Goal: Transaction & Acquisition: Purchase product/service

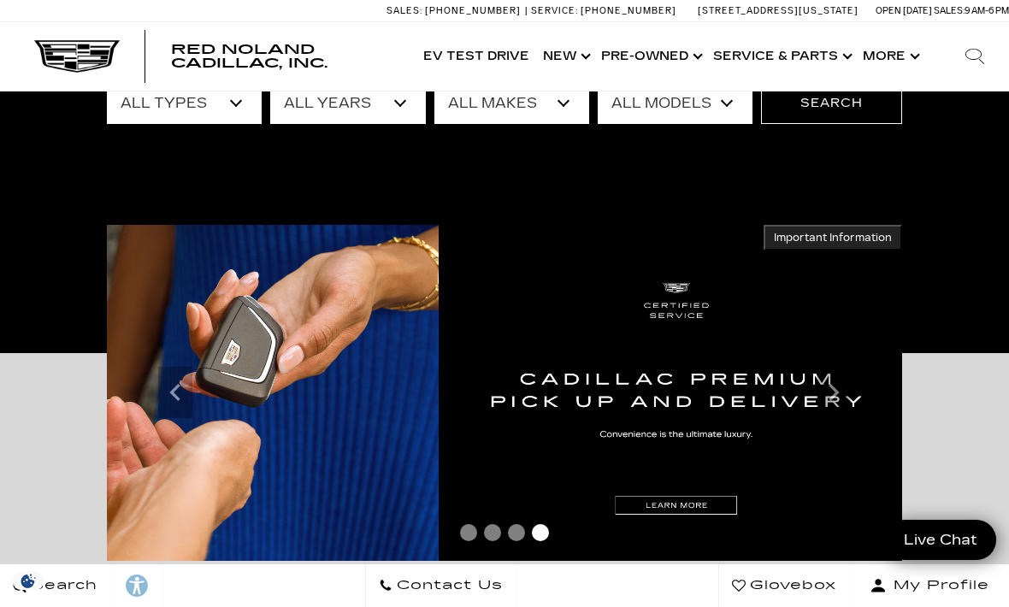
click at [659, 52] on link "Show Pre-Owned" at bounding box center [651, 56] width 112 height 68
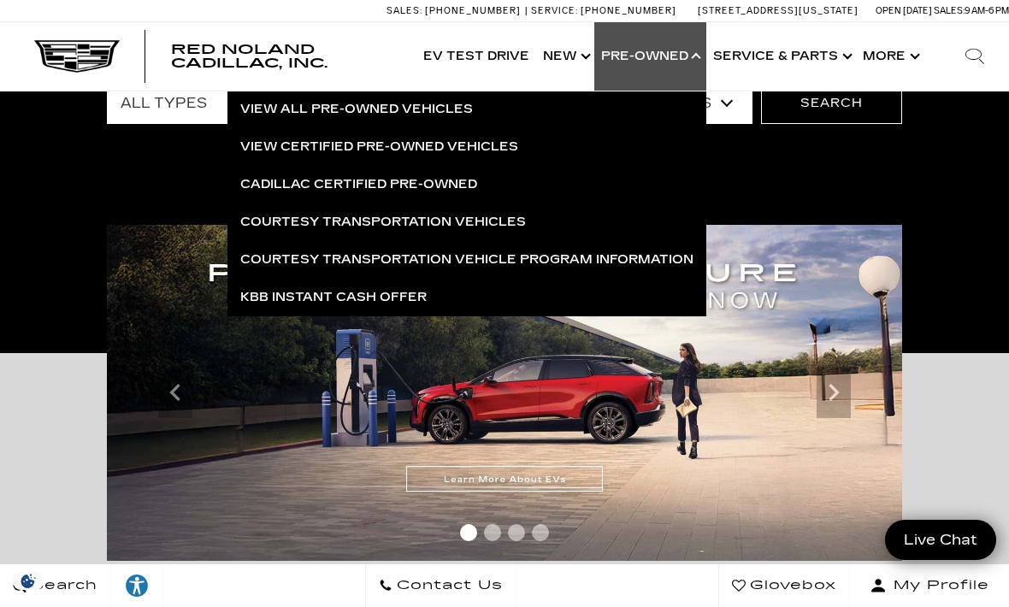
click at [260, 106] on link "View All Pre-Owned Vehicles" at bounding box center [467, 110] width 479 height 38
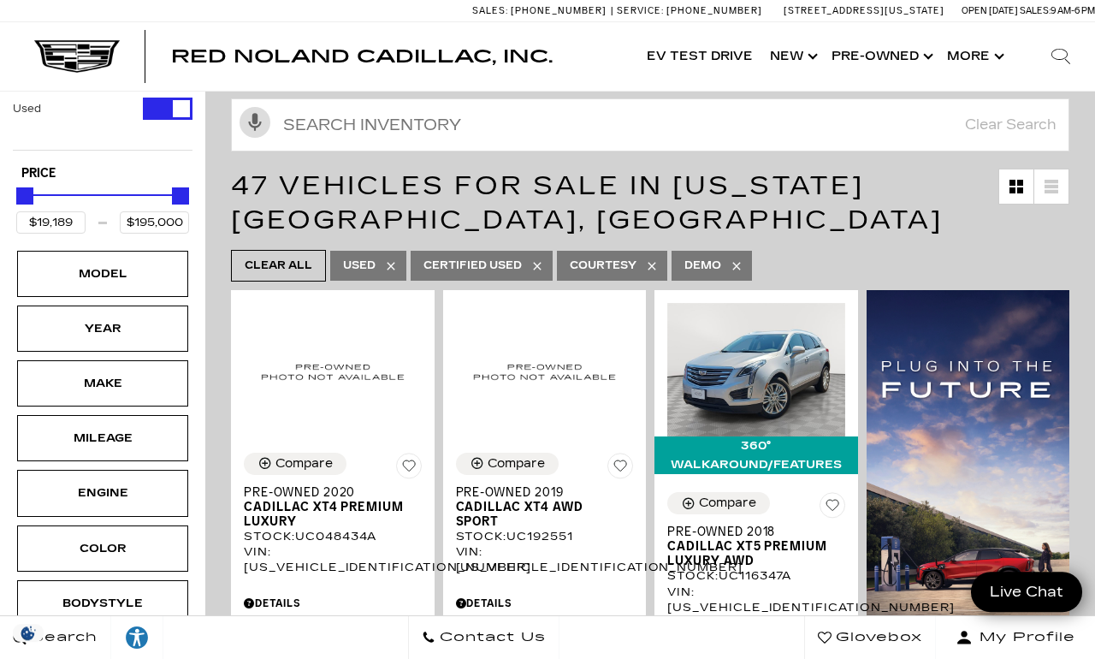
scroll to position [139, 0]
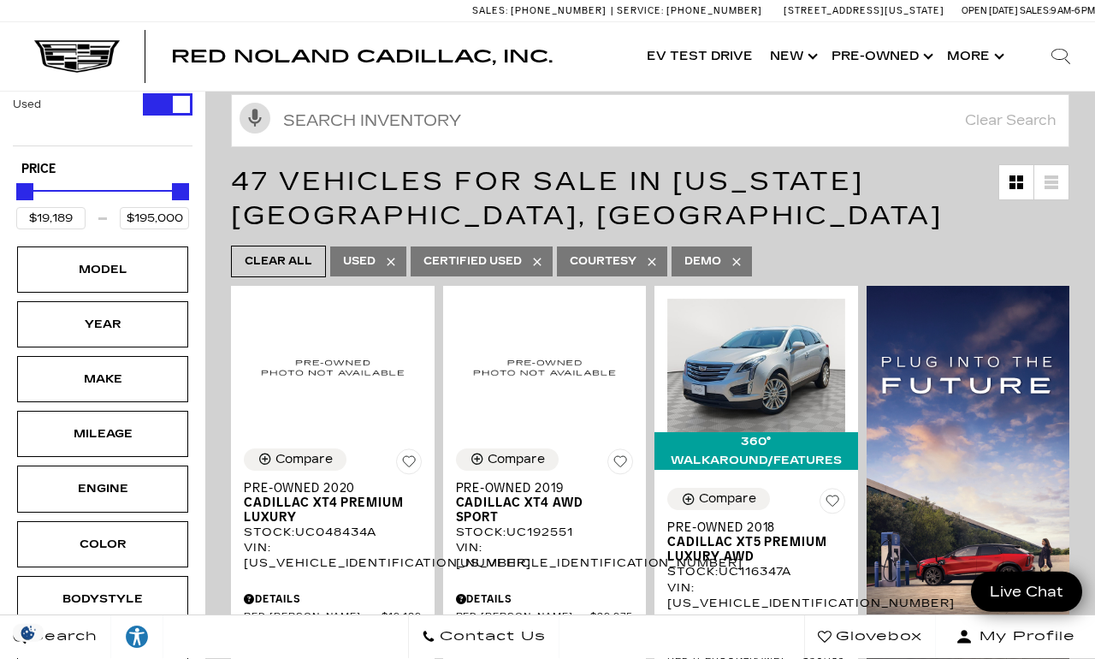
click at [76, 443] on div "Mileage" at bounding box center [103, 433] width 86 height 19
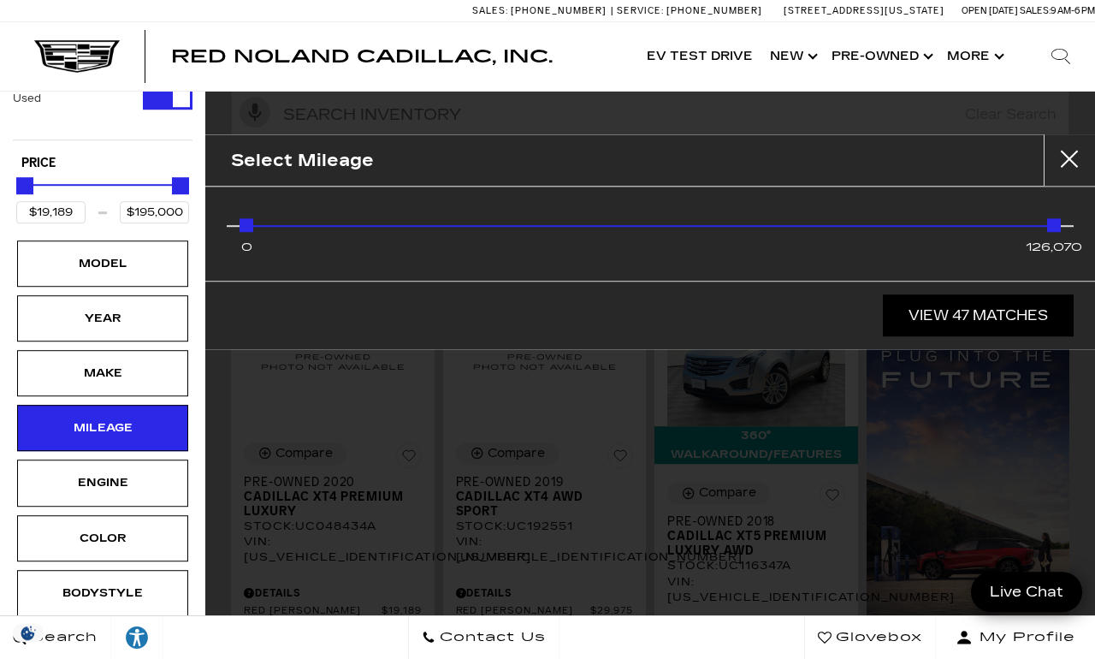
scroll to position [145, 0]
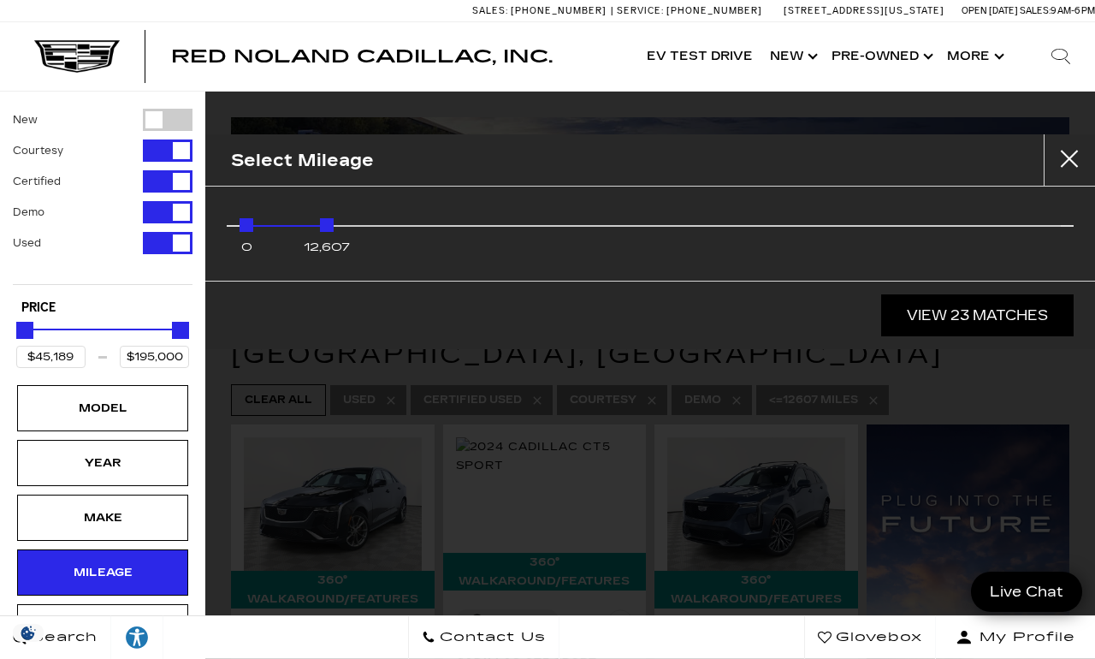
click at [321, 223] on div "12,607" at bounding box center [327, 225] width 14 height 14
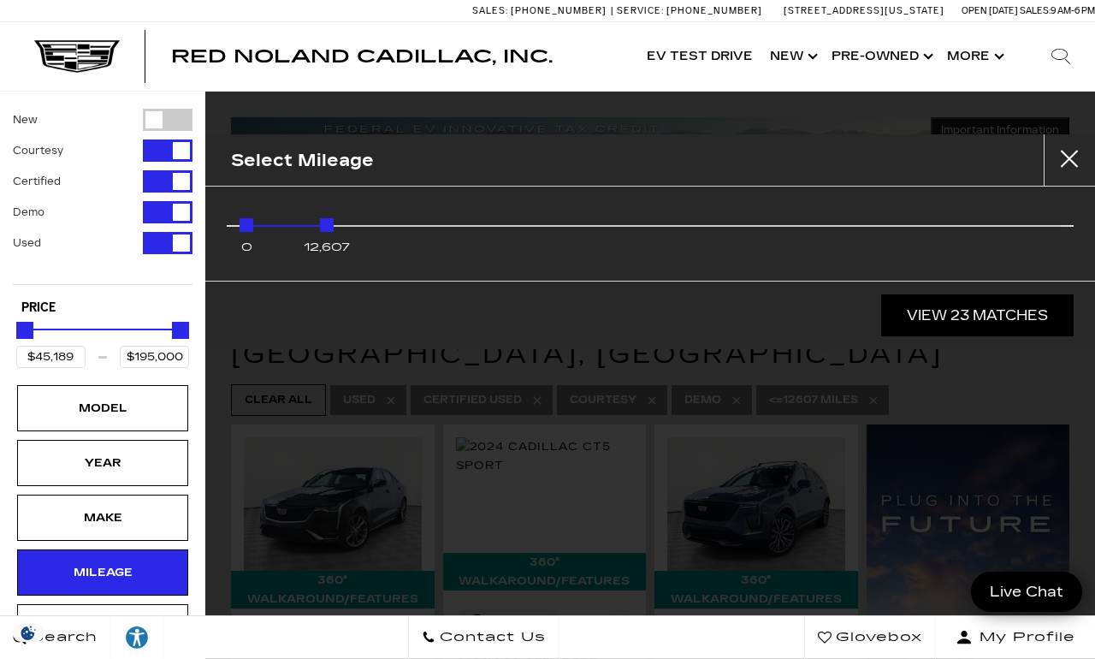
click at [314, 230] on div "0 12,607" at bounding box center [650, 229] width 821 height 34
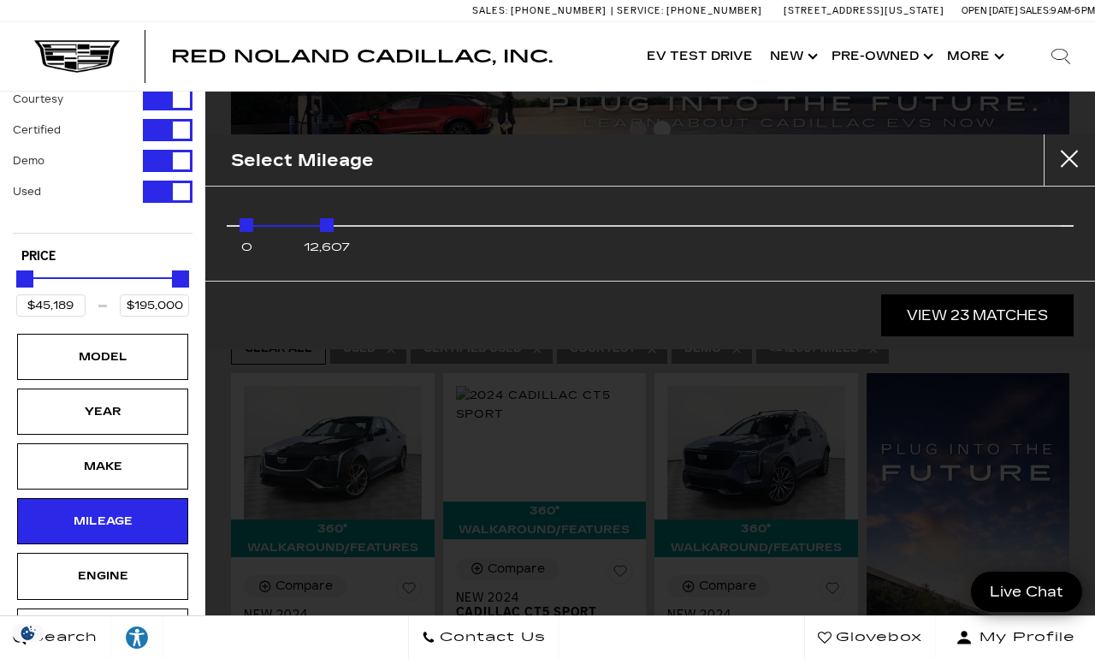
scroll to position [52, 0]
click at [315, 225] on div "Mileage" at bounding box center [287, 226] width 94 height 2
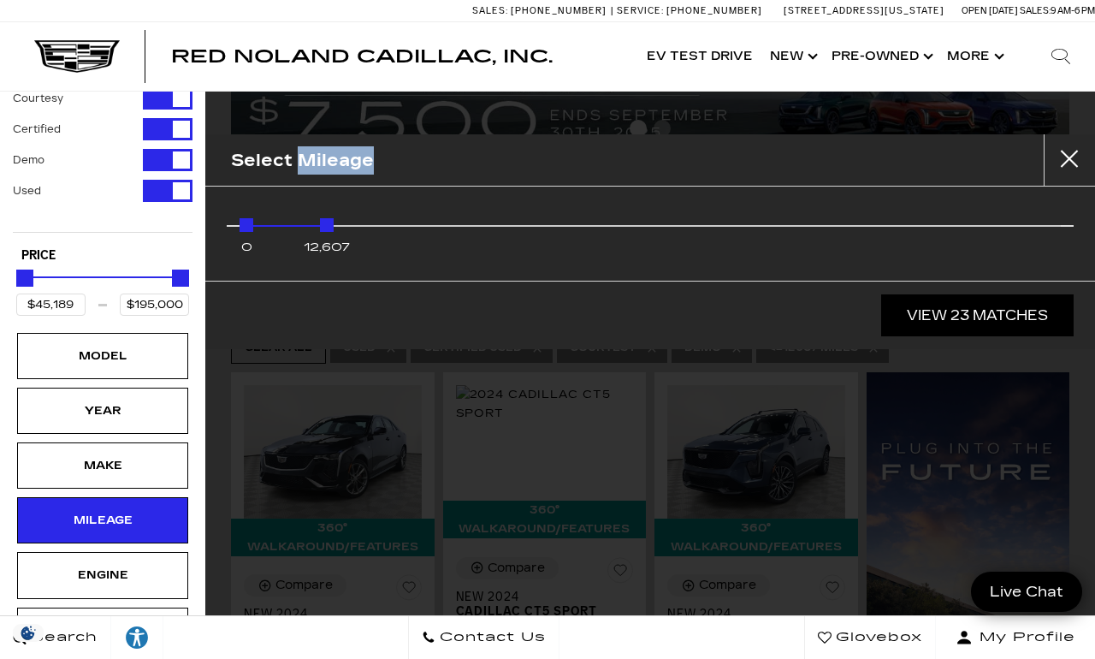
click at [316, 237] on span "12,607" at bounding box center [327, 247] width 46 height 24
click at [323, 236] on span "12,607" at bounding box center [327, 247] width 46 height 24
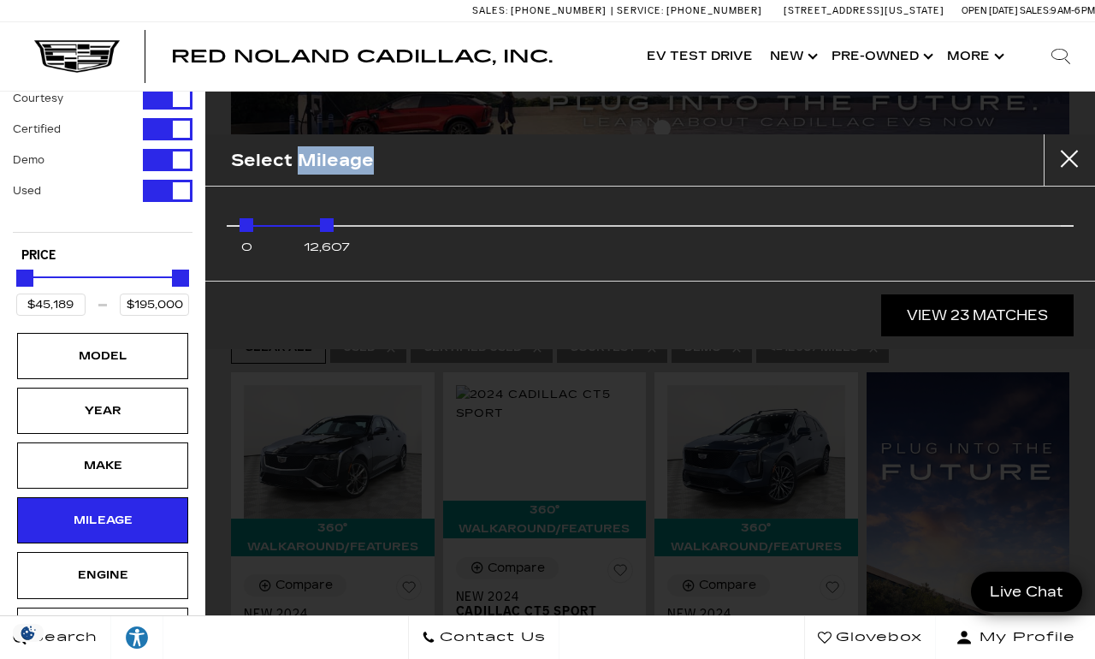
click at [313, 224] on div "0 12,607" at bounding box center [650, 229] width 821 height 34
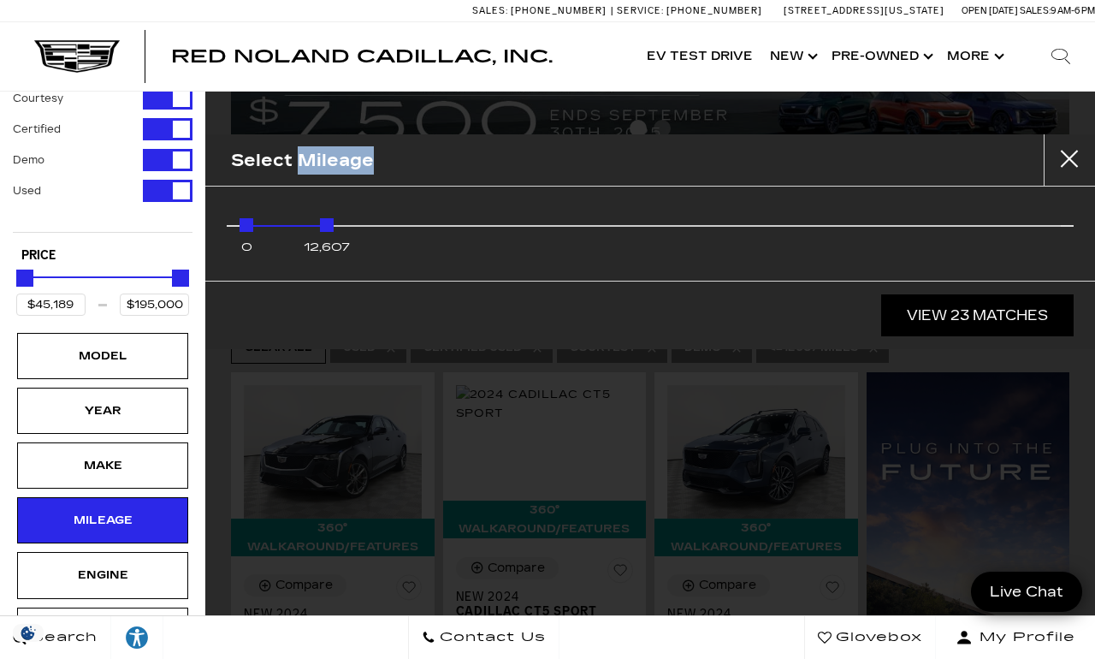
click at [325, 225] on div "12,607" at bounding box center [327, 225] width 14 height 14
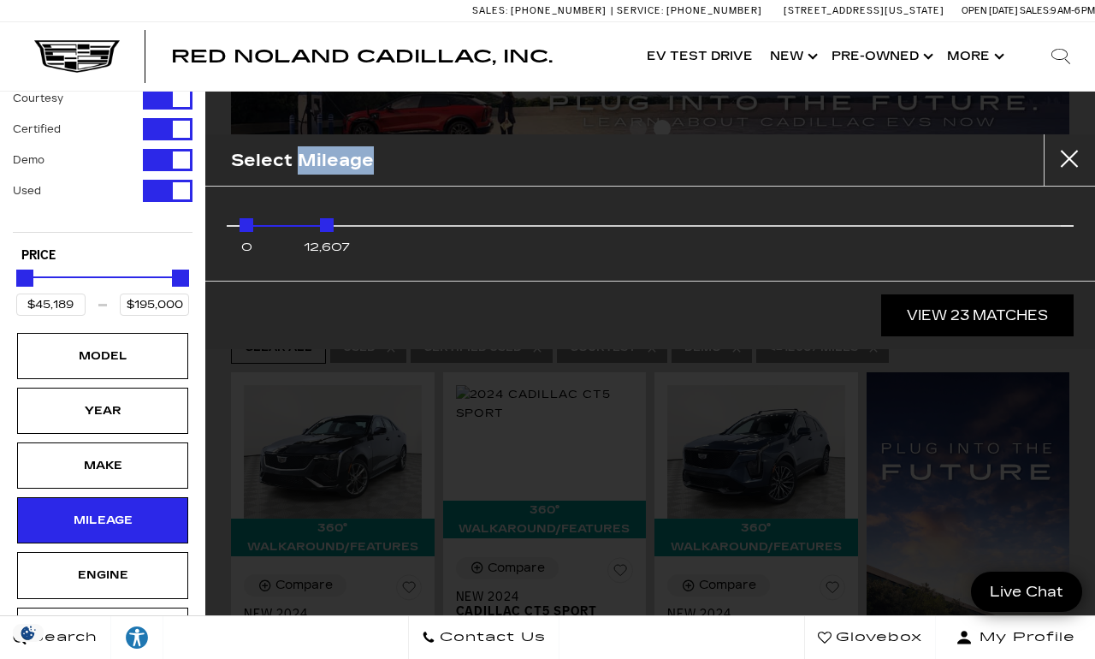
click at [331, 218] on div "12,607" at bounding box center [327, 225] width 14 height 14
type input "$26,639"
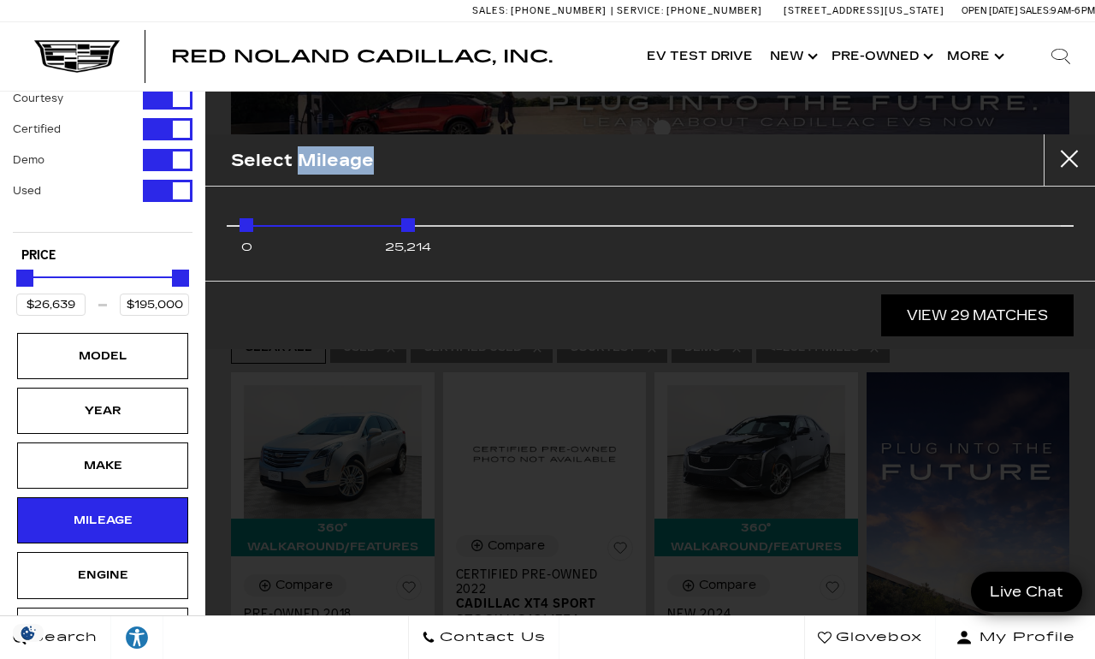
click at [983, 319] on link "View 29 Matches" at bounding box center [977, 315] width 192 height 42
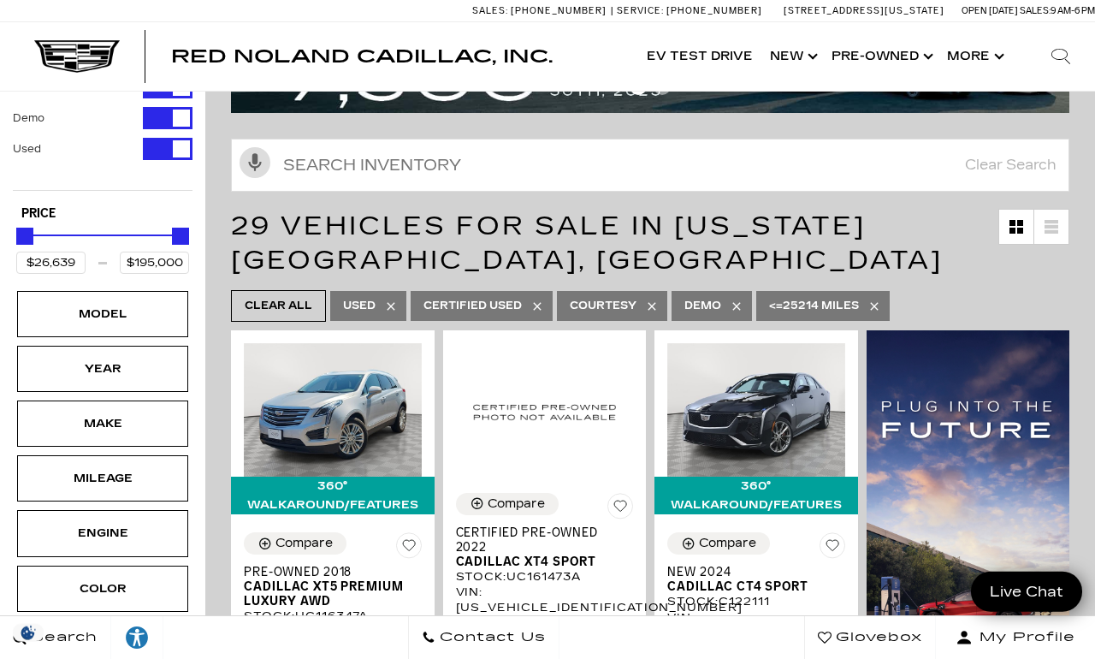
scroll to position [97, 0]
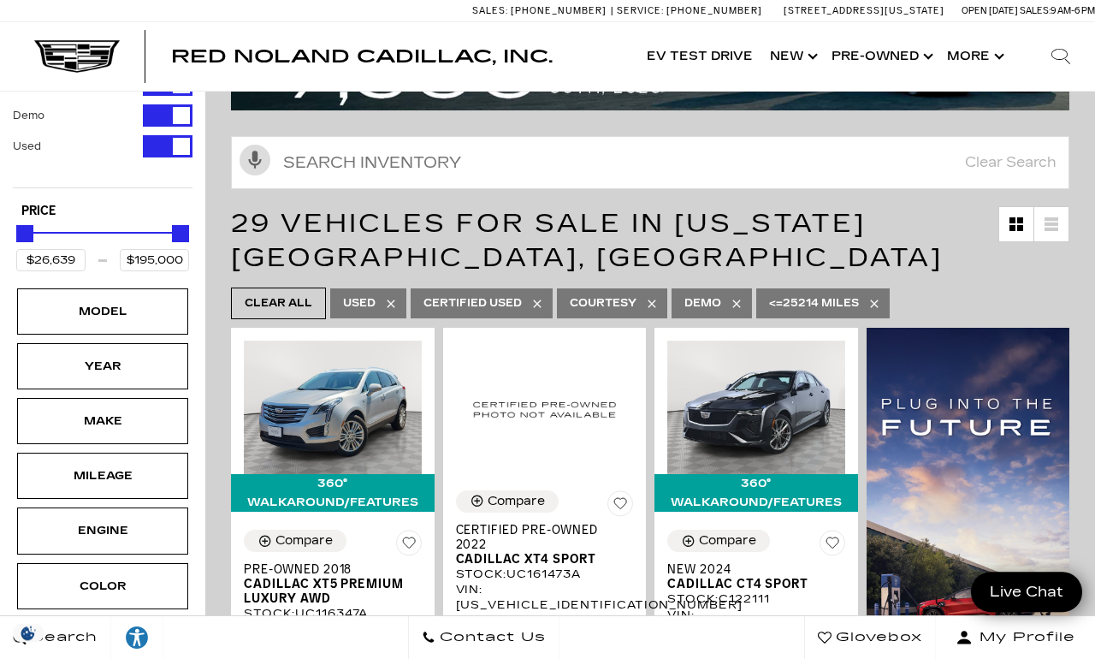
click at [68, 376] on div "Year" at bounding box center [103, 366] width 86 height 19
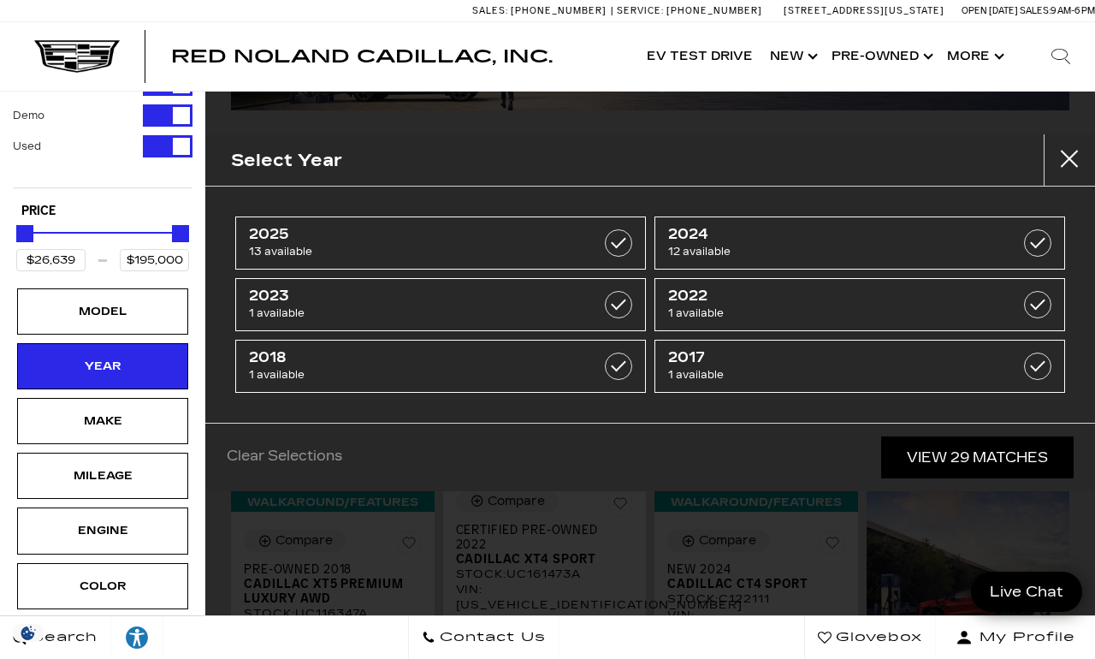
click at [692, 240] on span "2024" at bounding box center [831, 234] width 326 height 17
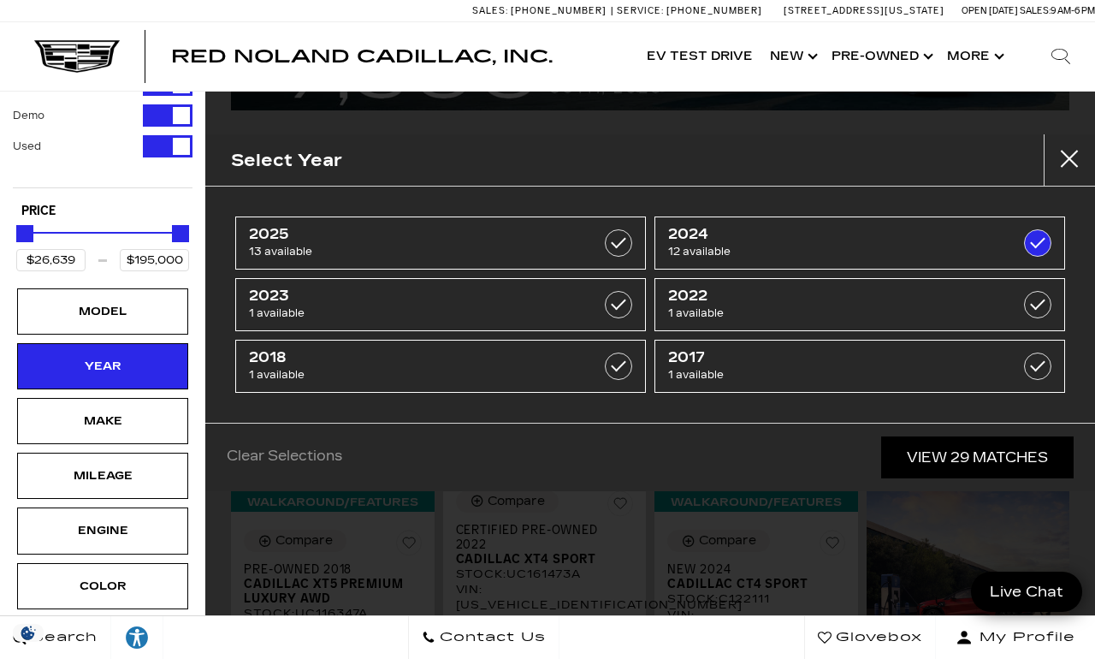
type input "$97,689"
checkbox input "true"
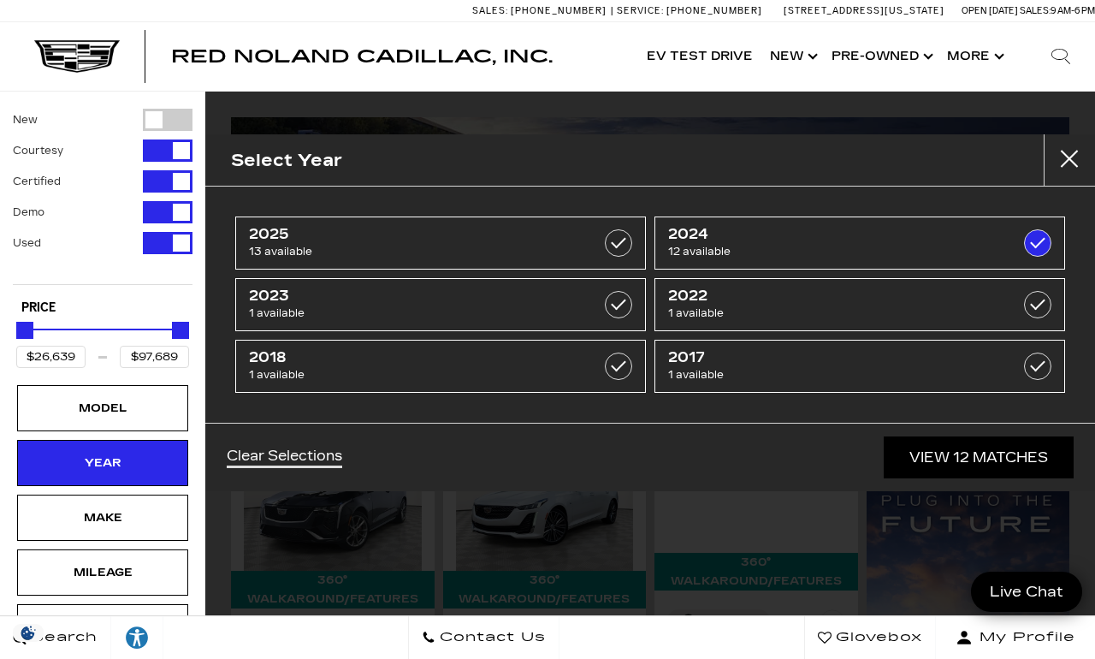
click at [933, 453] on link "View 12 Matches" at bounding box center [979, 457] width 190 height 42
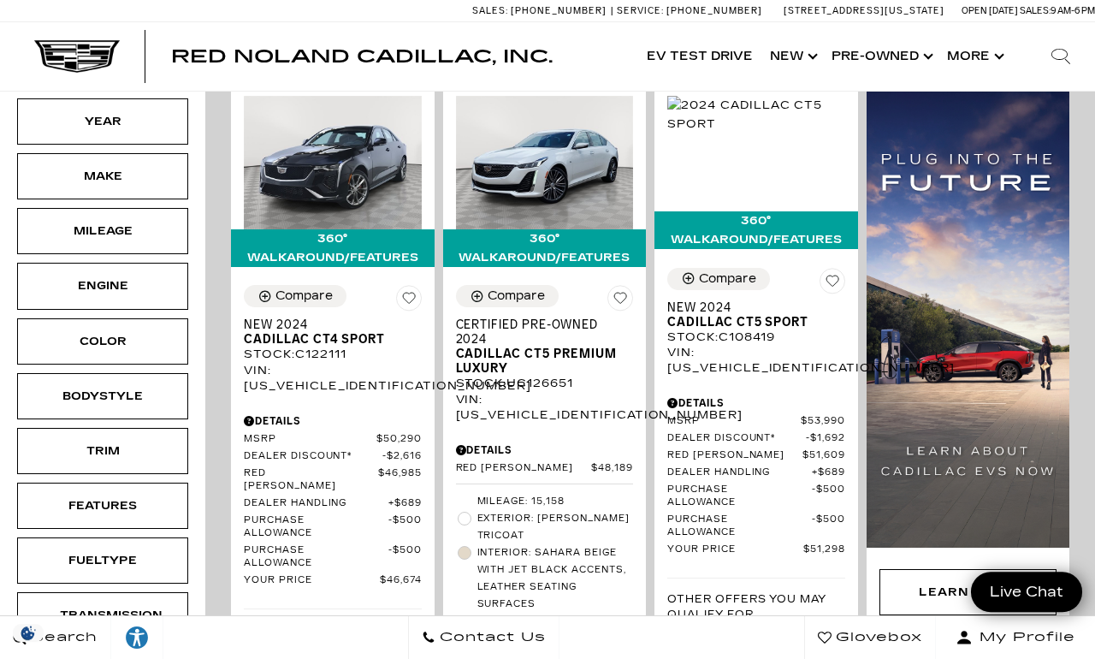
scroll to position [340, 0]
